Goal: Transaction & Acquisition: Obtain resource

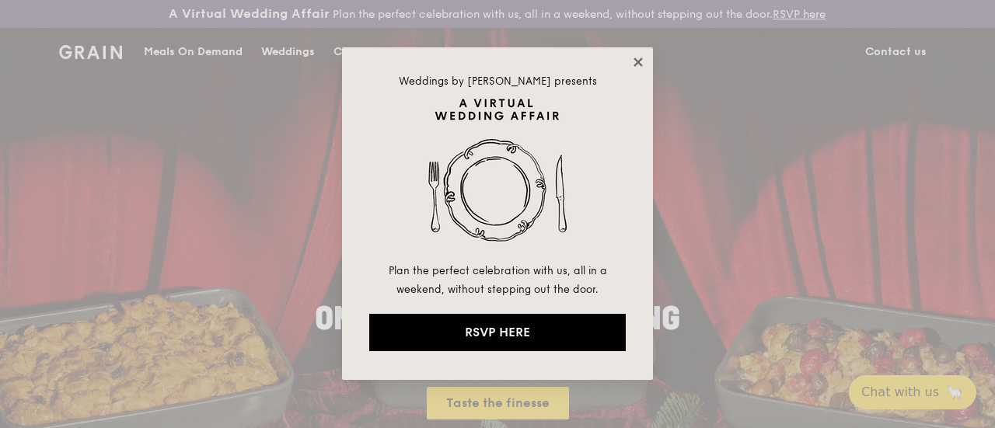
click at [637, 63] on icon at bounding box center [637, 61] width 9 height 9
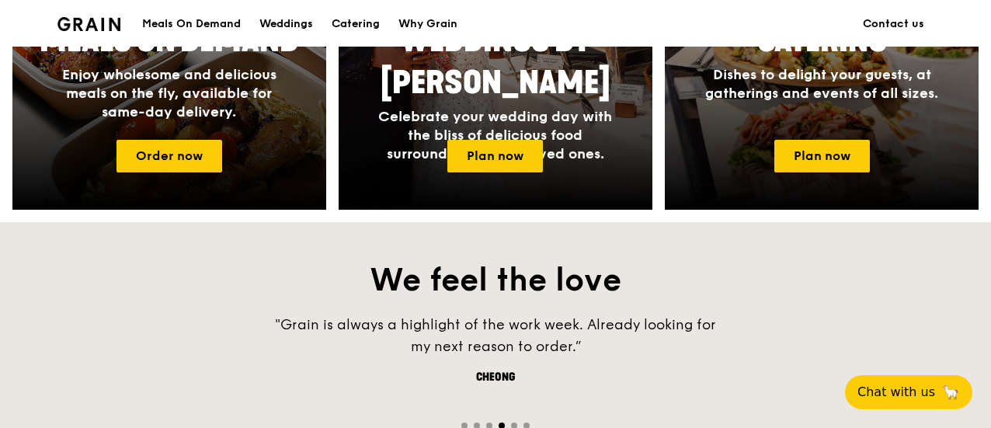
scroll to position [777, 0]
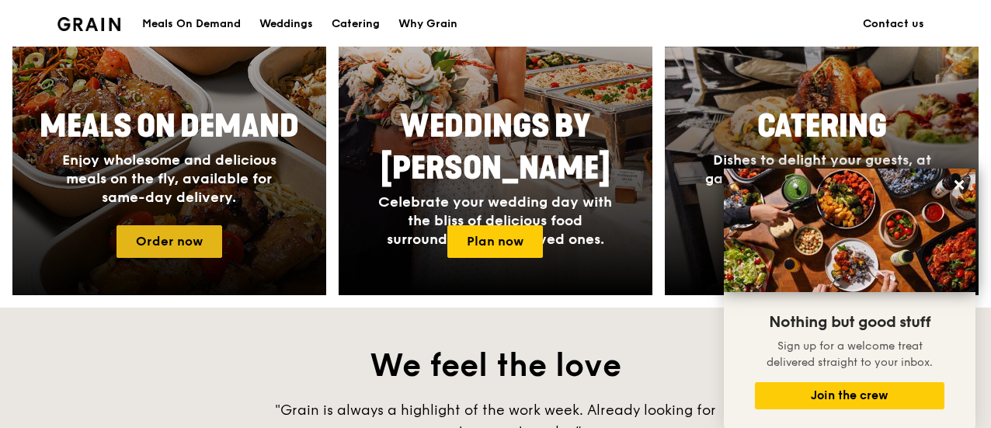
click at [151, 251] on link "Order now" at bounding box center [170, 241] width 106 height 33
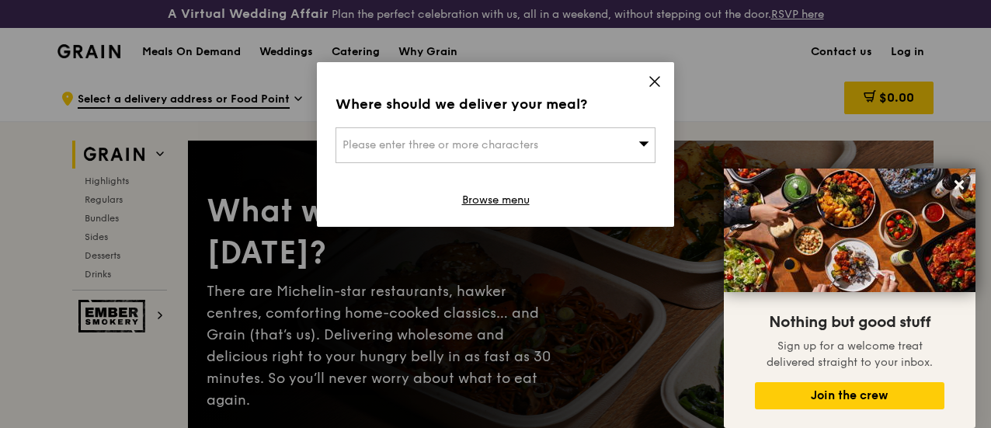
click at [660, 82] on icon at bounding box center [655, 82] width 14 height 14
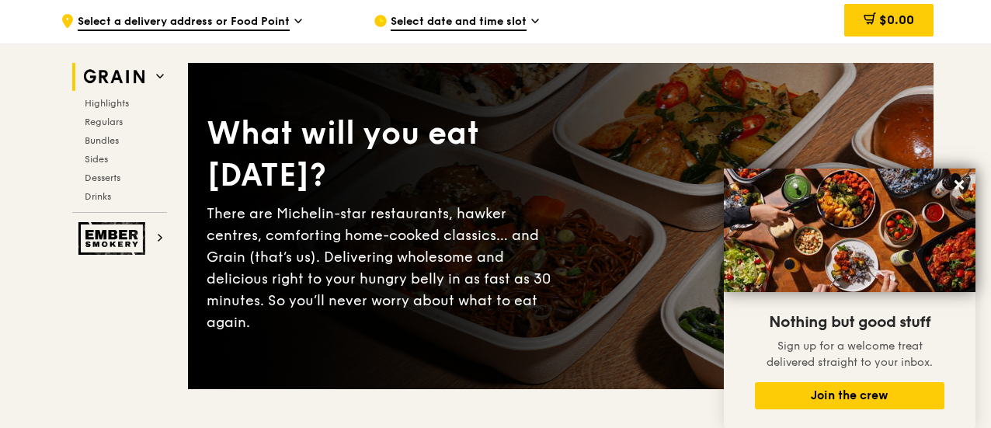
scroll to position [95, 0]
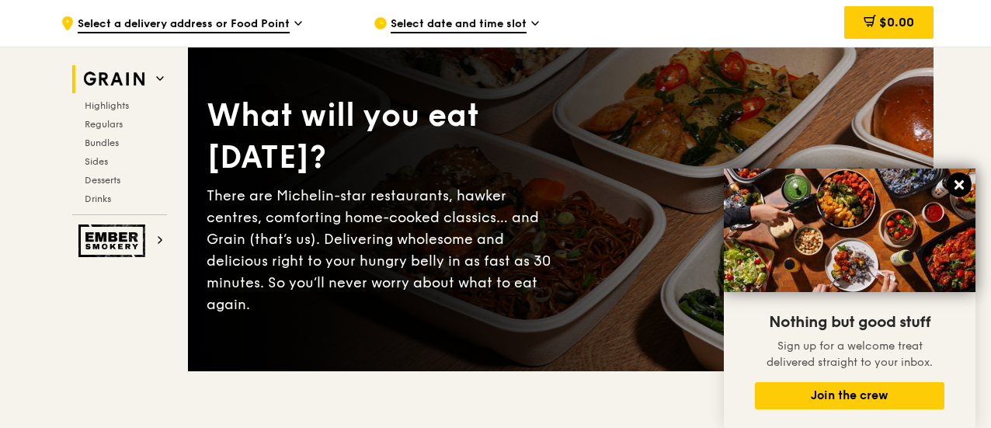
click at [956, 186] on icon at bounding box center [960, 185] width 14 height 14
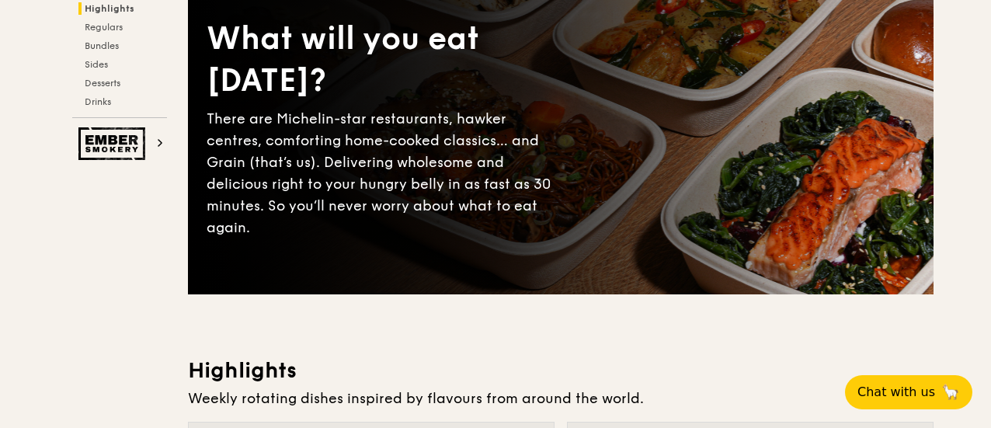
scroll to position [0, 0]
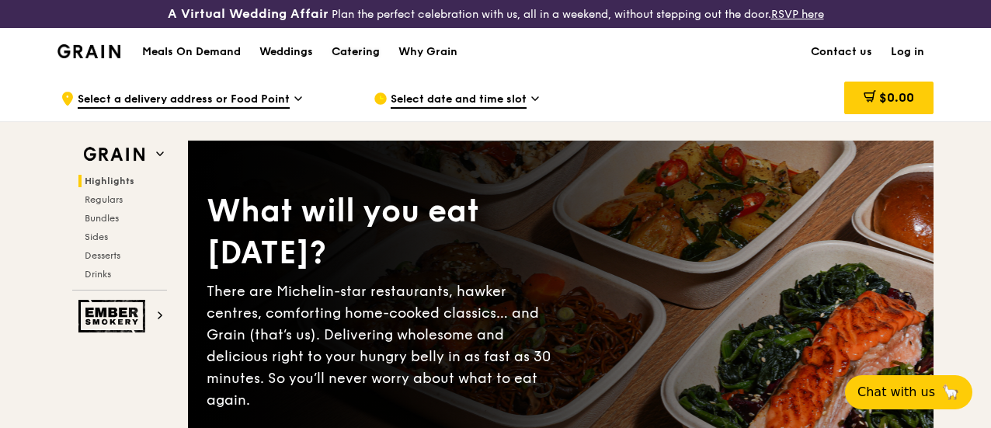
click at [356, 65] on div "Catering" at bounding box center [356, 52] width 48 height 47
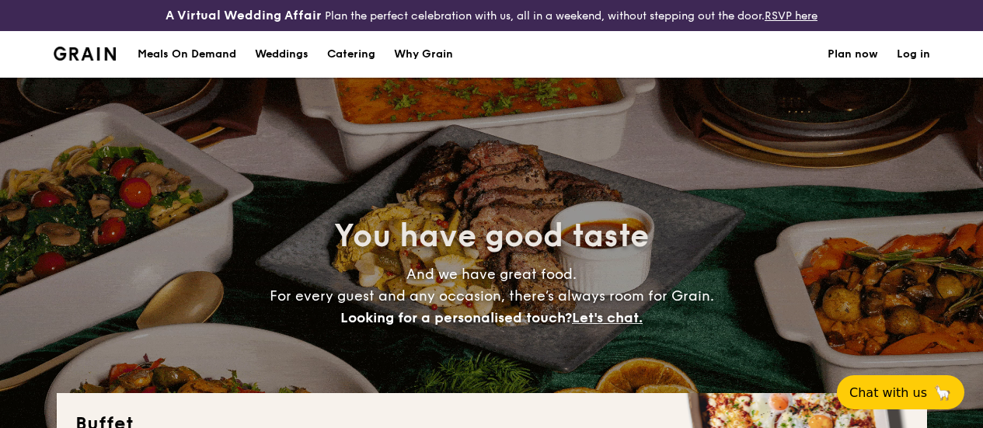
select select
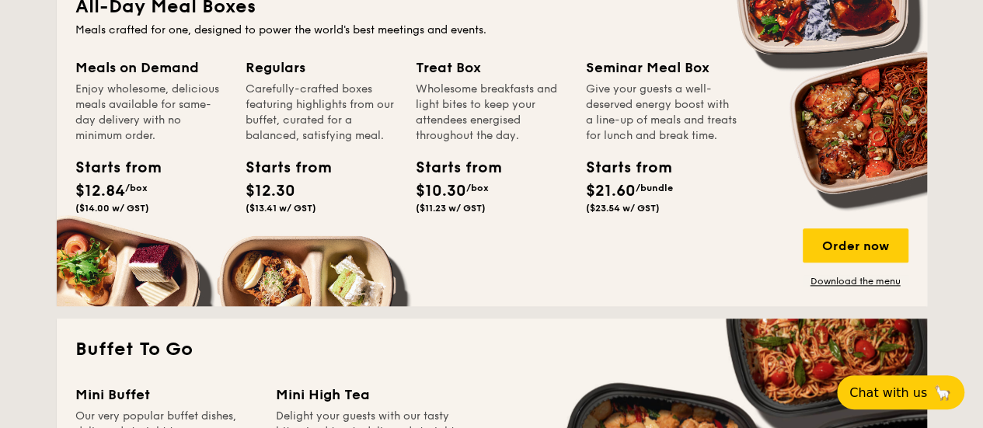
scroll to position [780, 0]
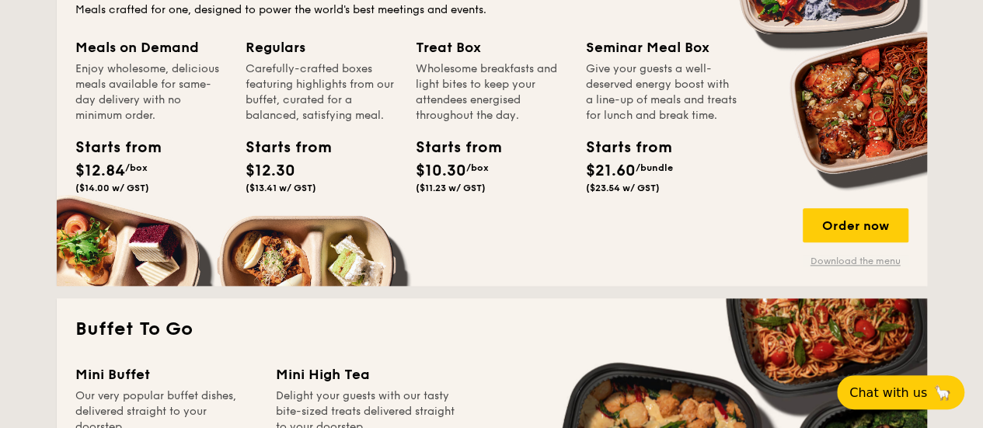
click at [845, 267] on link "Download the menu" at bounding box center [856, 261] width 106 height 12
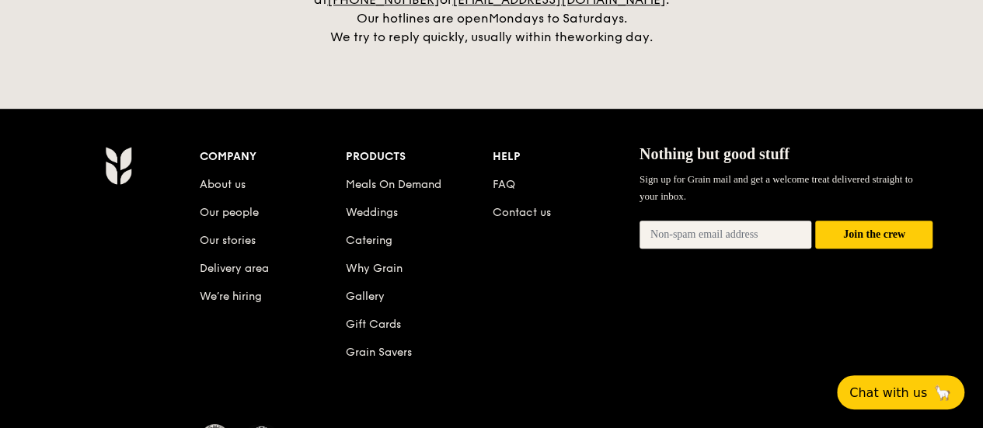
scroll to position [3375, 0]
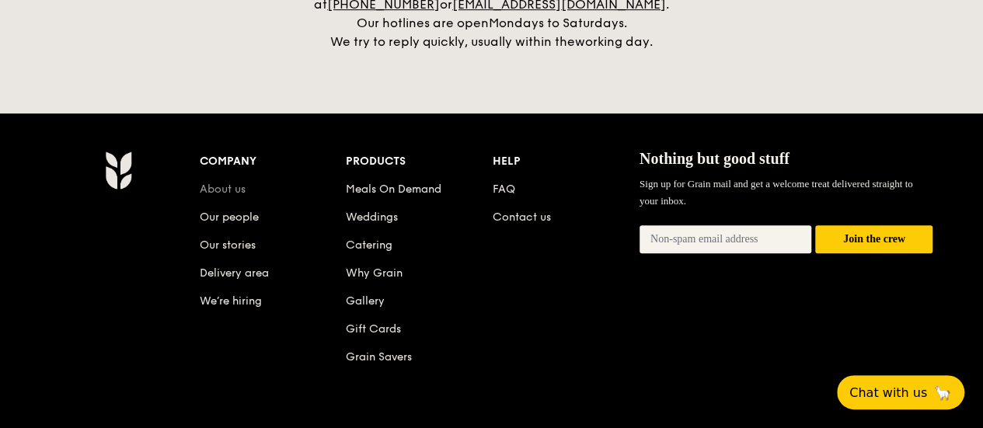
click at [233, 183] on link "About us" at bounding box center [223, 189] width 46 height 13
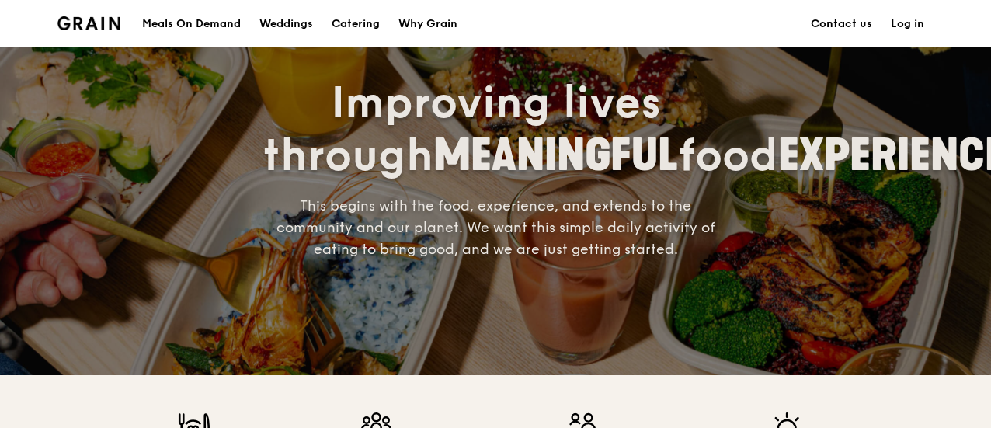
scroll to position [99, 0]
